Goal: Transaction & Acquisition: Obtain resource

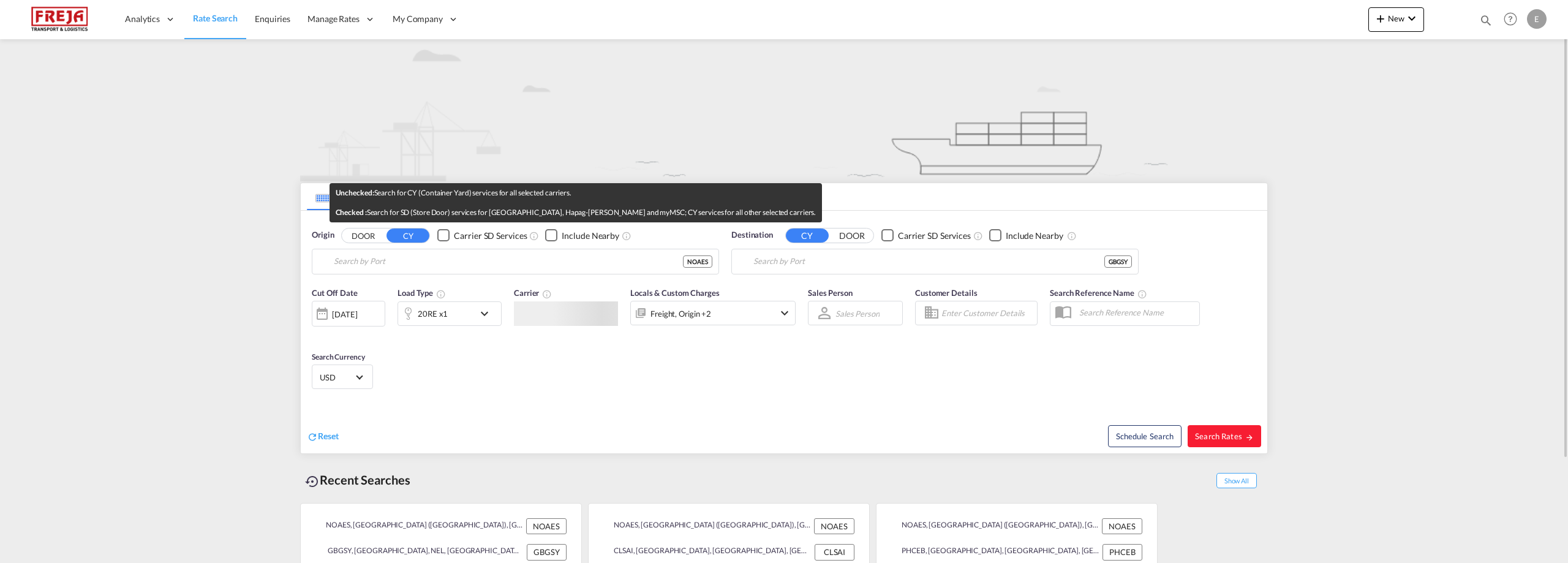
type input "Alesund ([GEOGRAPHIC_DATA]), NOAES"
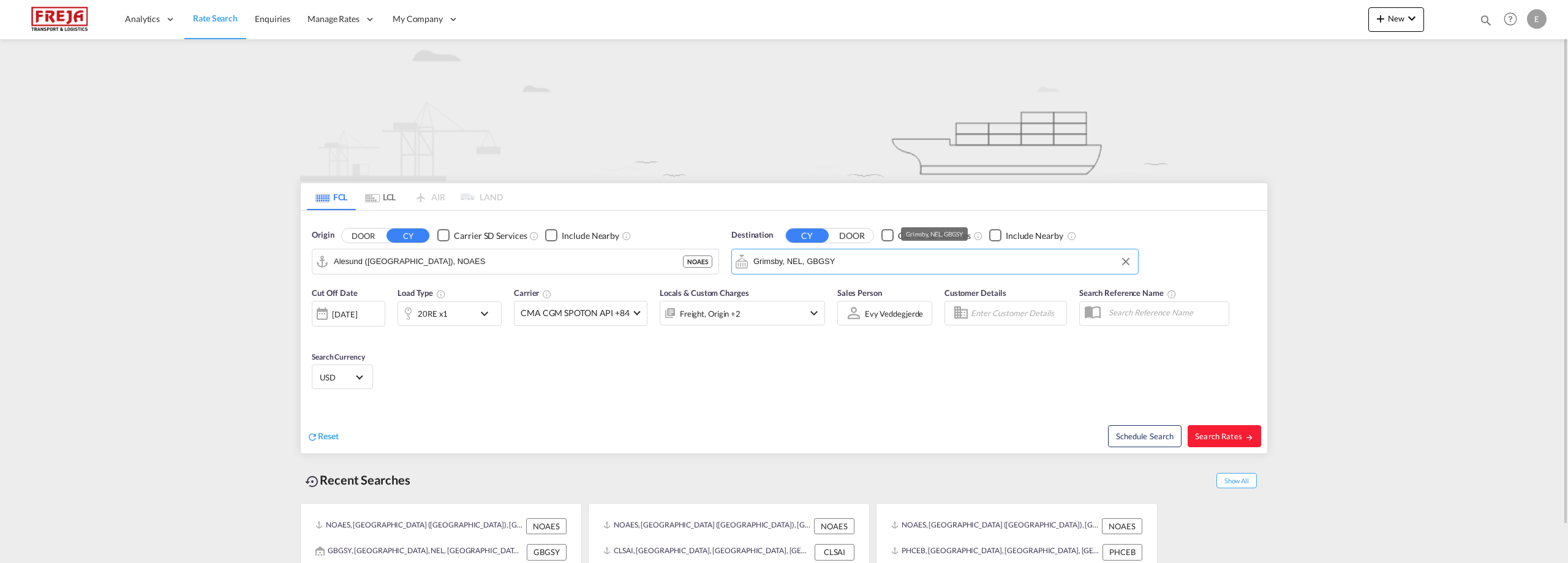
click at [877, 260] on input "Grimsby, NEL, GBGSY" at bounding box center [942, 262] width 378 height 18
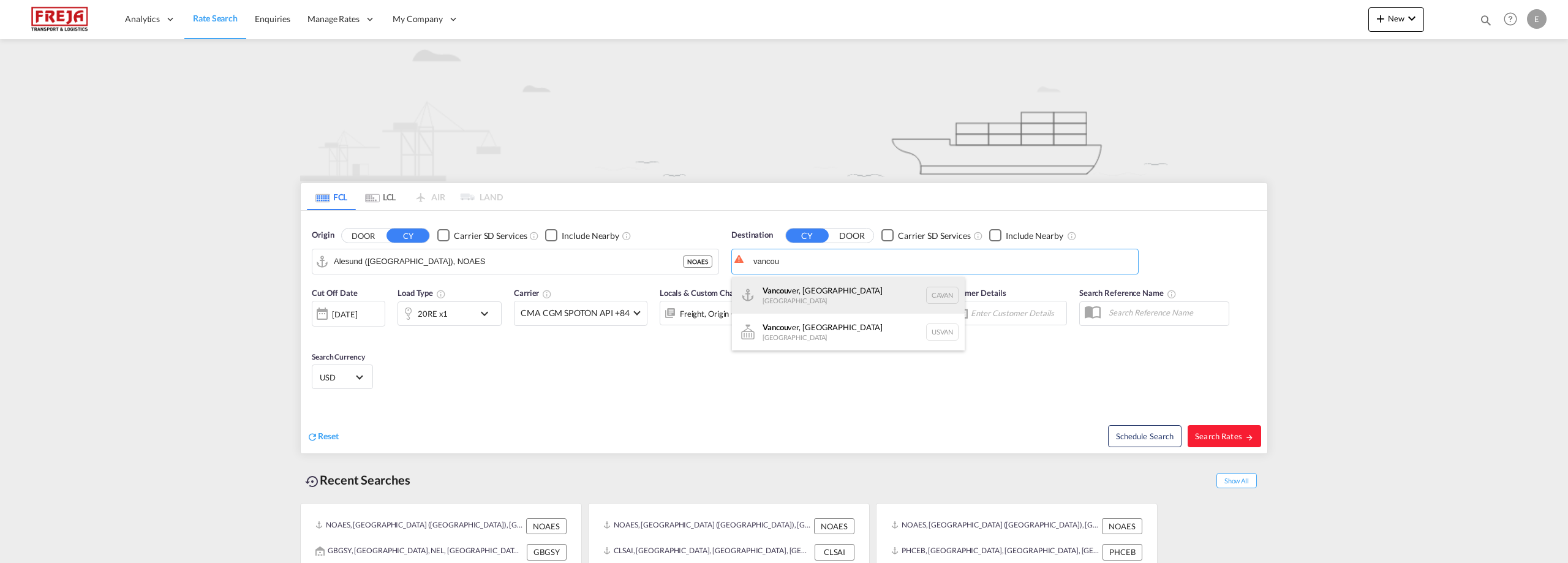
click at [837, 285] on div "Vancou ver, [GEOGRAPHIC_DATA] [GEOGRAPHIC_DATA] [GEOGRAPHIC_DATA]" at bounding box center [848, 294] width 233 height 37
type input "[GEOGRAPHIC_DATA], [GEOGRAPHIC_DATA], CAVAN"
click at [485, 314] on md-icon "icon-chevron-down" at bounding box center [487, 313] width 21 height 15
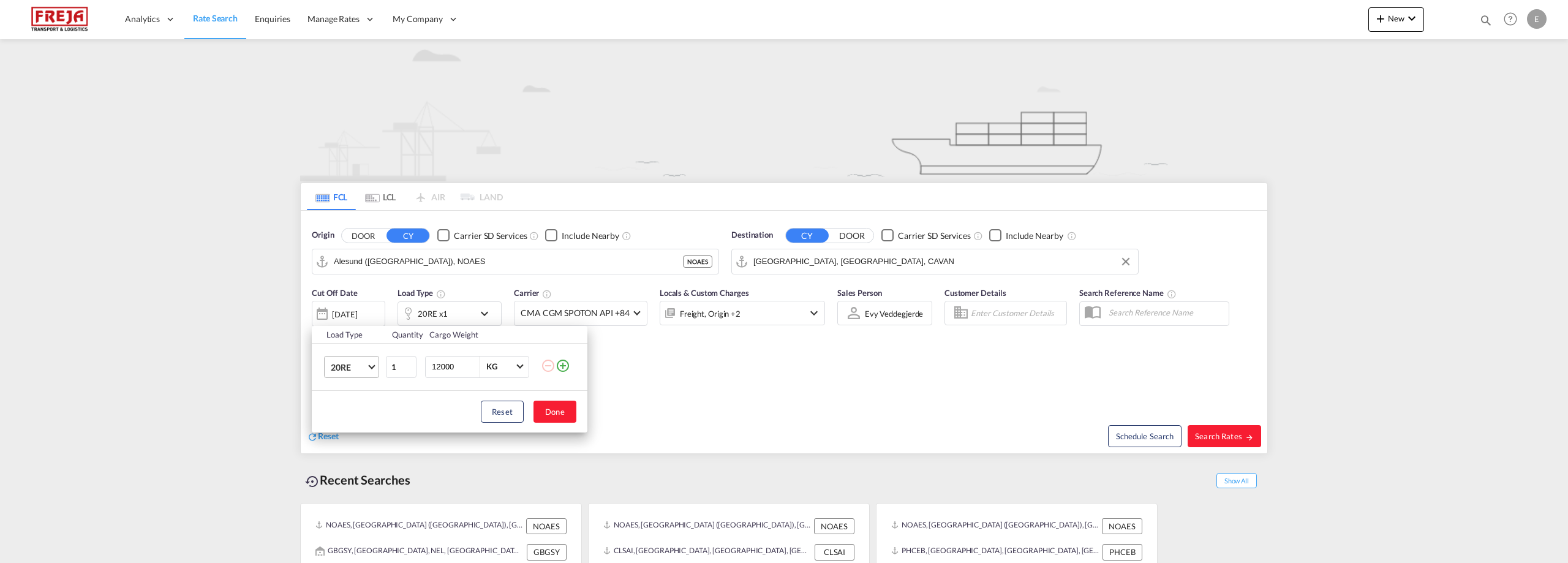
click at [368, 368] on md-select-value "20RE" at bounding box center [353, 366] width 49 height 21
click at [371, 304] on md-option "20GP" at bounding box center [363, 303] width 84 height 30
click at [555, 408] on button "Done" at bounding box center [554, 412] width 43 height 22
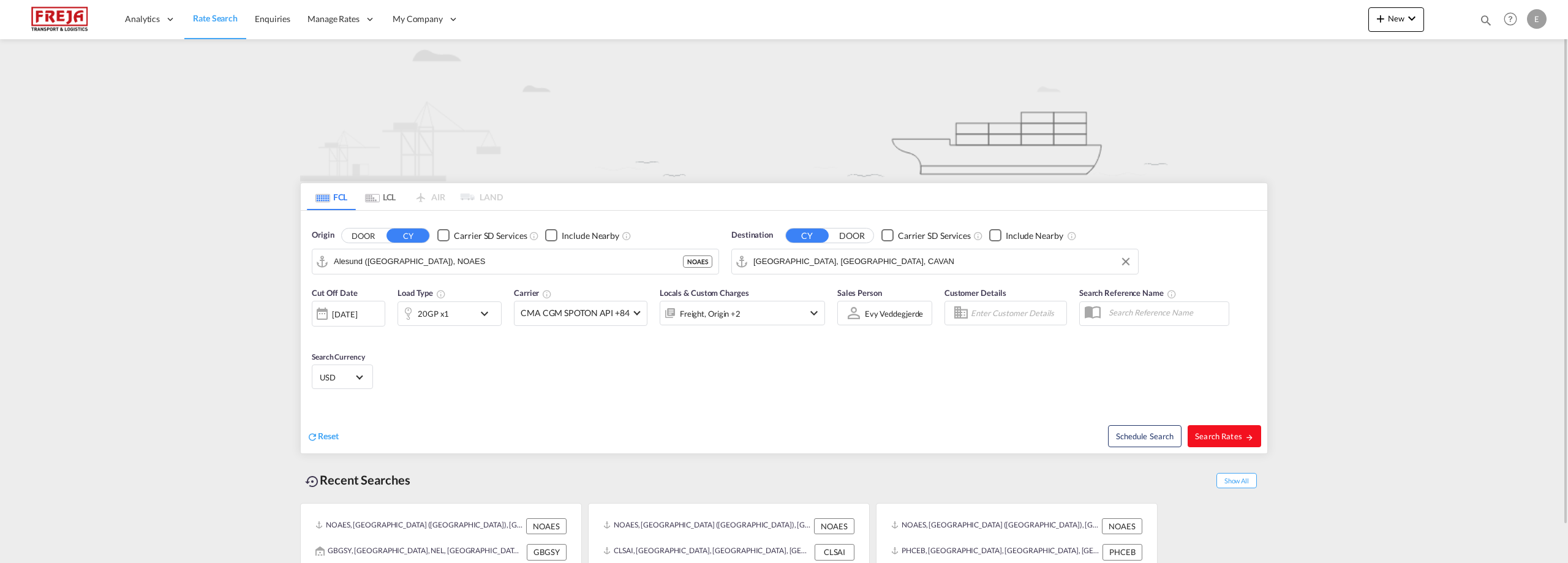
click at [1230, 432] on span "Search Rates" at bounding box center [1224, 436] width 59 height 10
type input "NOAES to CAVAN / [DATE]"
